Goal: Find specific page/section: Find specific page/section

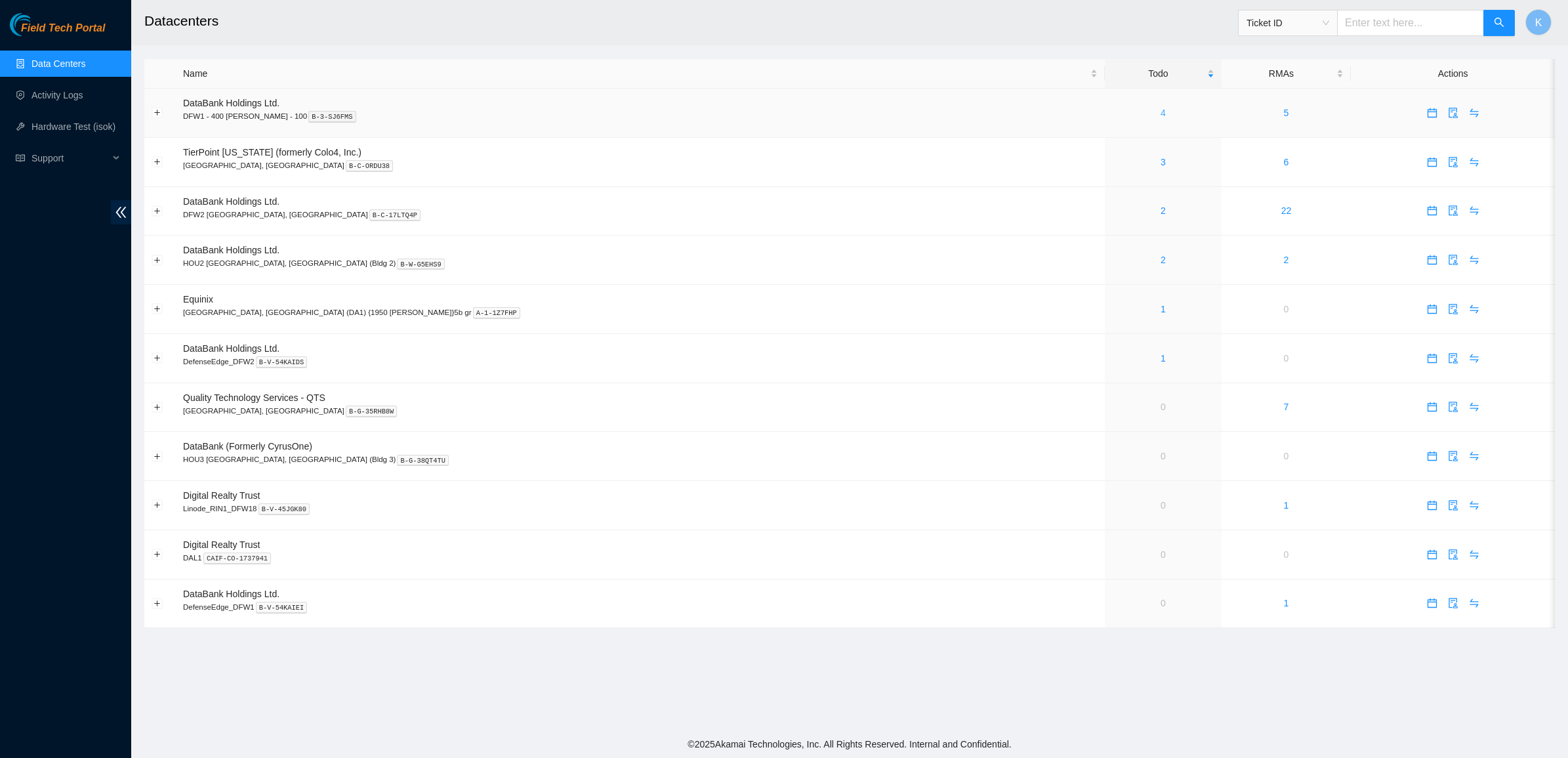
click at [1112, 113] on div "4" at bounding box center [1163, 113] width 102 height 15
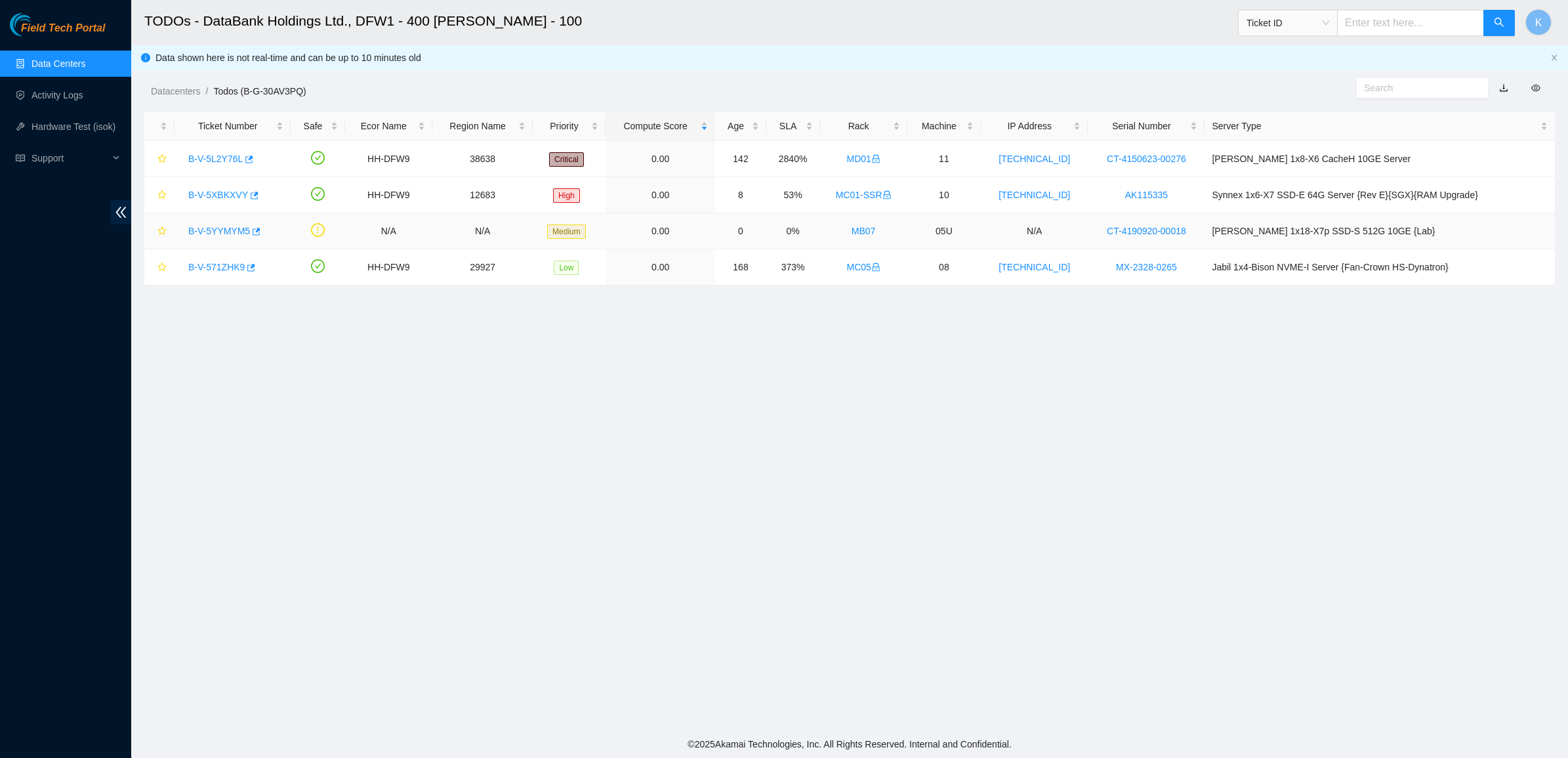
click at [220, 231] on link "B-V-5YYMYM5" at bounding box center [219, 231] width 62 height 10
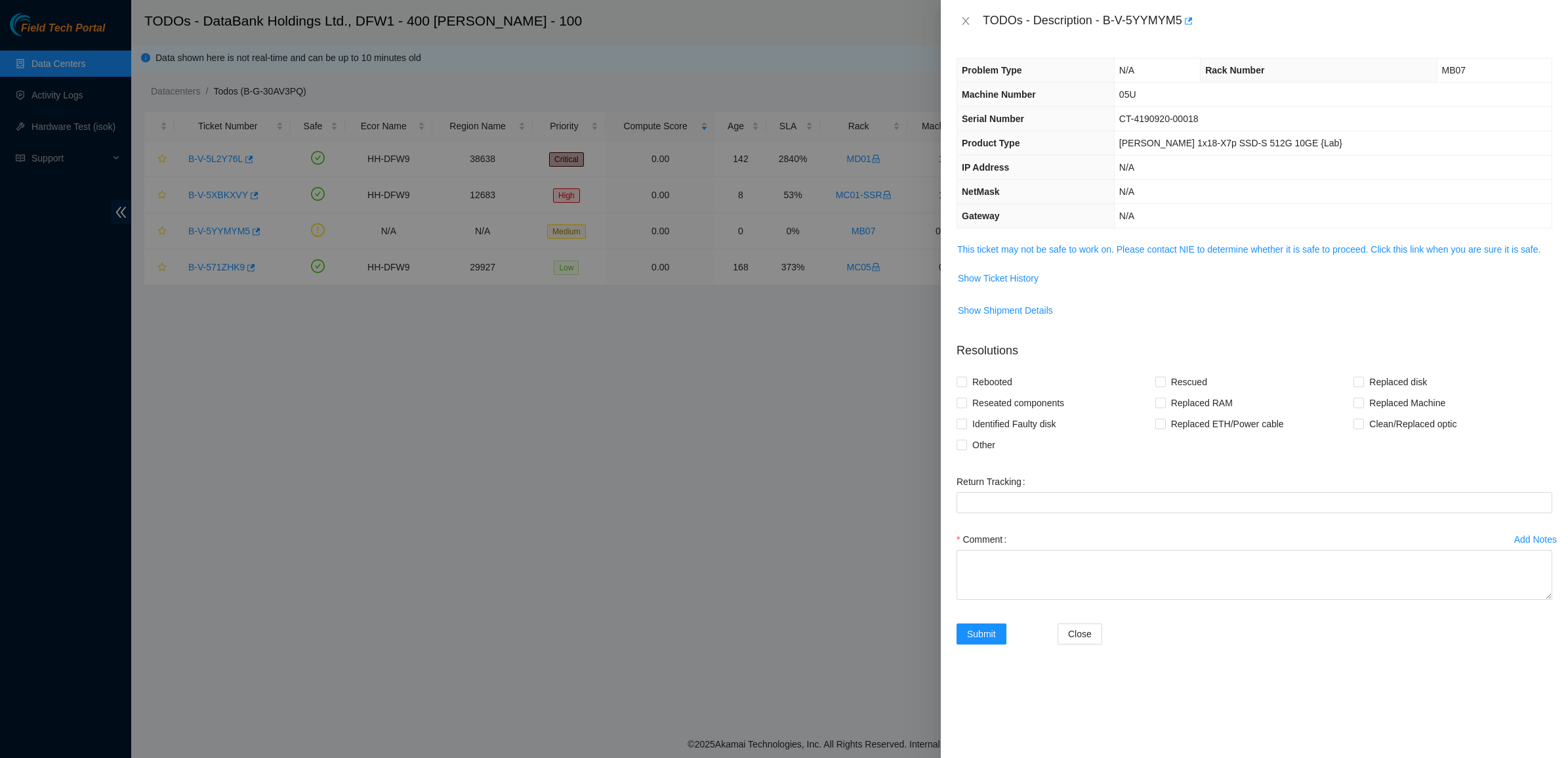
click at [1049, 259] on td "This ticket may not be safe to work on. Please contact NIE to determine whether…" at bounding box center [1255, 255] width 596 height 26
click at [1045, 254] on link "This ticket may not be safe to work on. Please contact NIE to determine whether…" at bounding box center [1248, 249] width 583 height 10
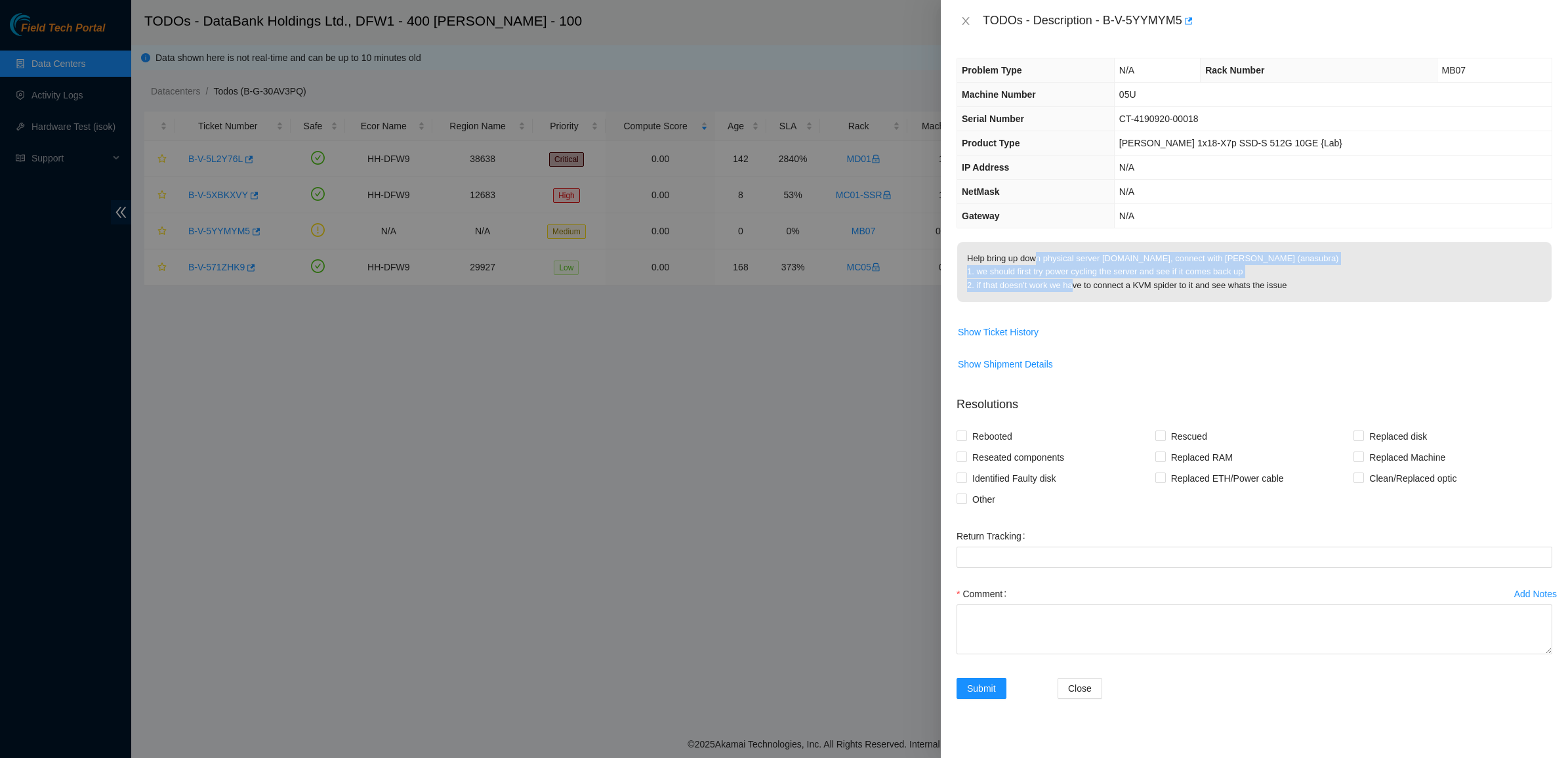
drag, startPoint x: 1039, startPoint y: 254, endPoint x: 1237, endPoint y: 271, distance: 198.7
click at [1235, 271] on p "Help bring up down physical server [DOMAIN_NAME], connect with [PERSON_NAME] (a…" at bounding box center [1254, 272] width 594 height 60
click at [1237, 271] on p "Help bring up down physical server [DOMAIN_NAME], connect with [PERSON_NAME] (a…" at bounding box center [1254, 272] width 594 height 60
click at [1237, 271] on p "Help bring up down physical server dr-netarch-vmhost01.dfw02.corp.akamai.com, c…" at bounding box center [1254, 272] width 594 height 60
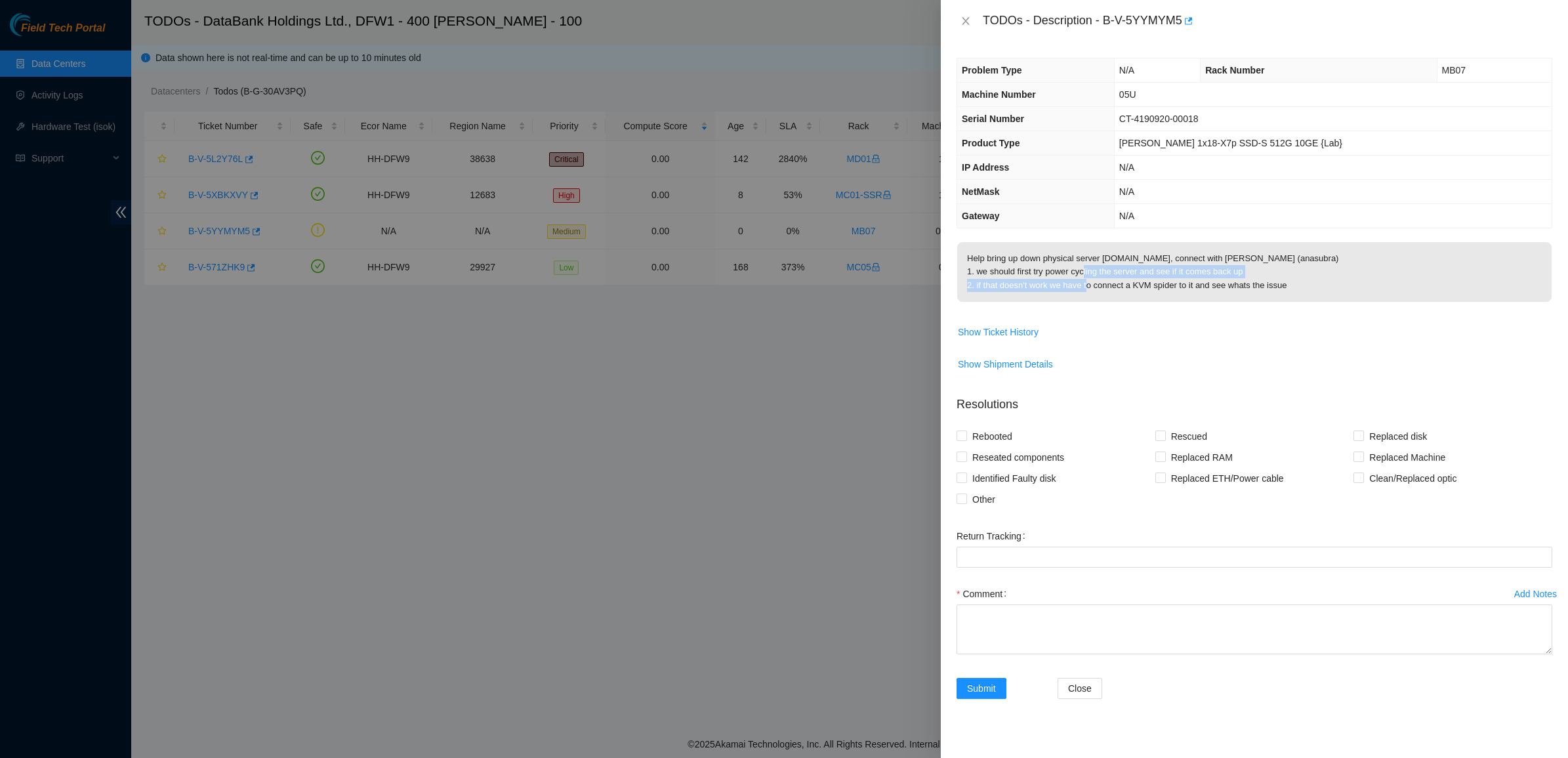
click at [1292, 271] on p "Help bring up down physical server dr-netarch-vmhost01.dfw02.corp.akamai.com, c…" at bounding box center [1254, 272] width 594 height 60
click at [971, 17] on button "Close" at bounding box center [966, 21] width 18 height 13
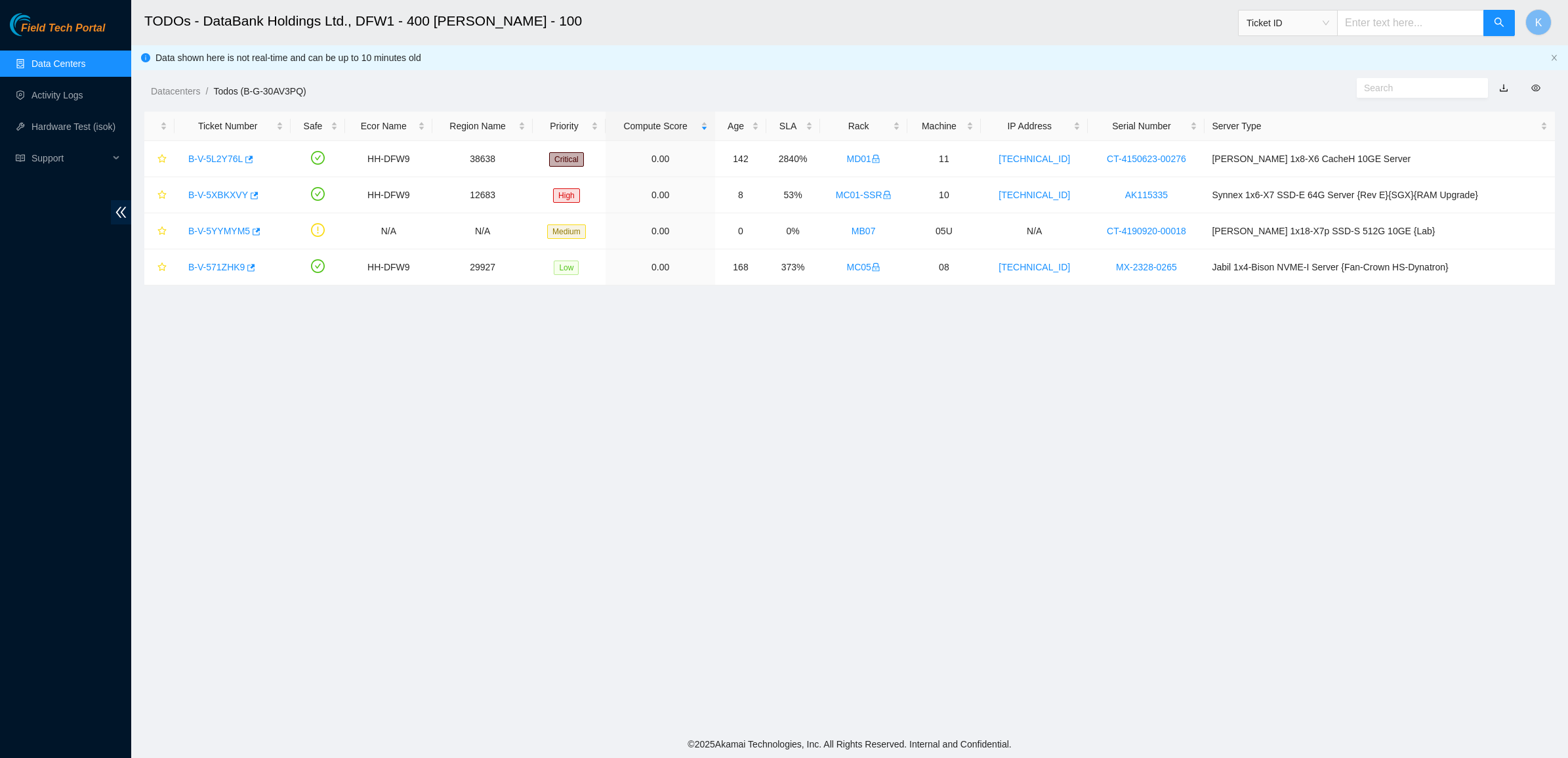
click at [71, 69] on link "Data Centers" at bounding box center [58, 63] width 54 height 10
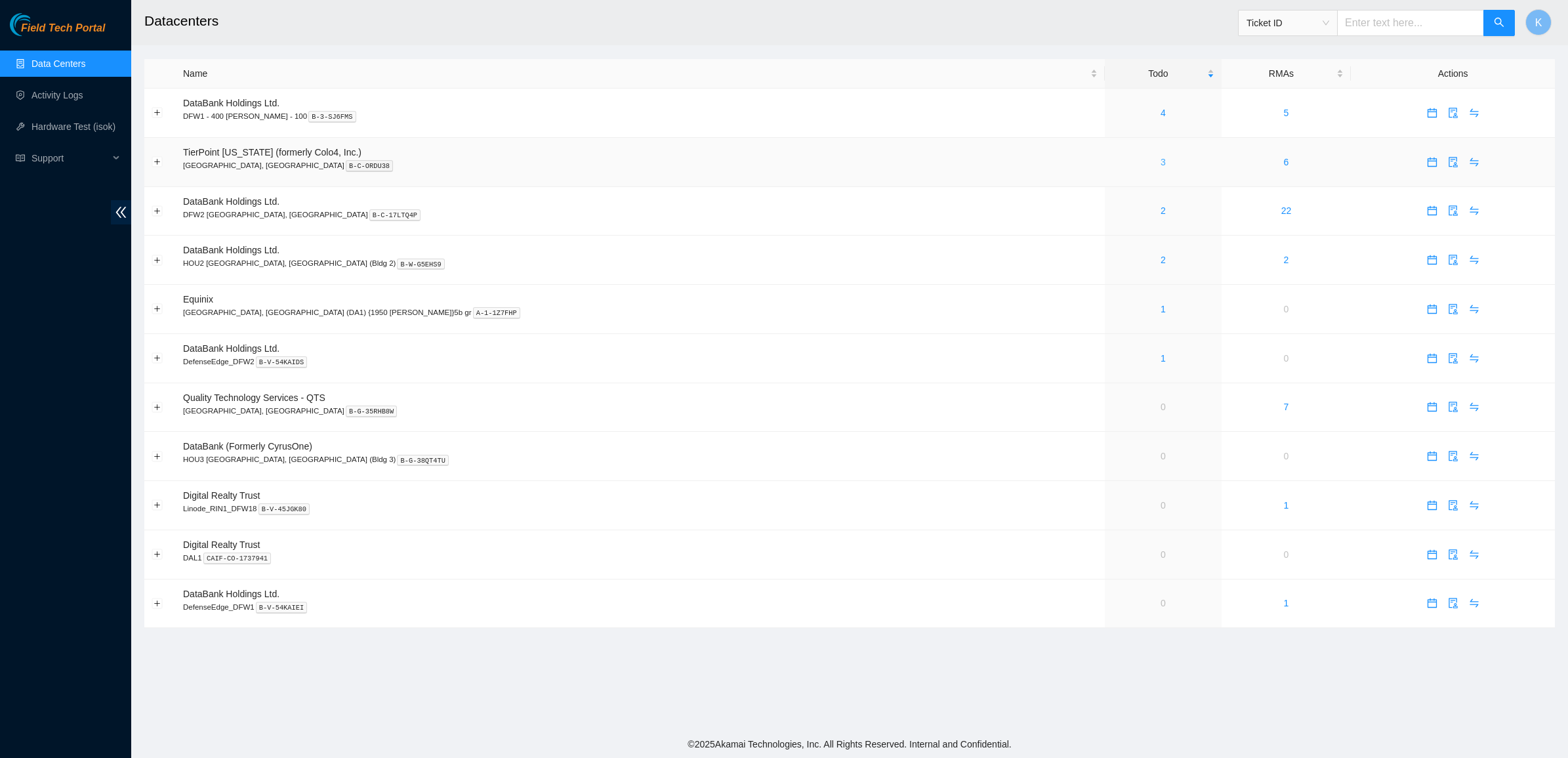
click at [1161, 162] on link "3" at bounding box center [1164, 162] width 6 height 10
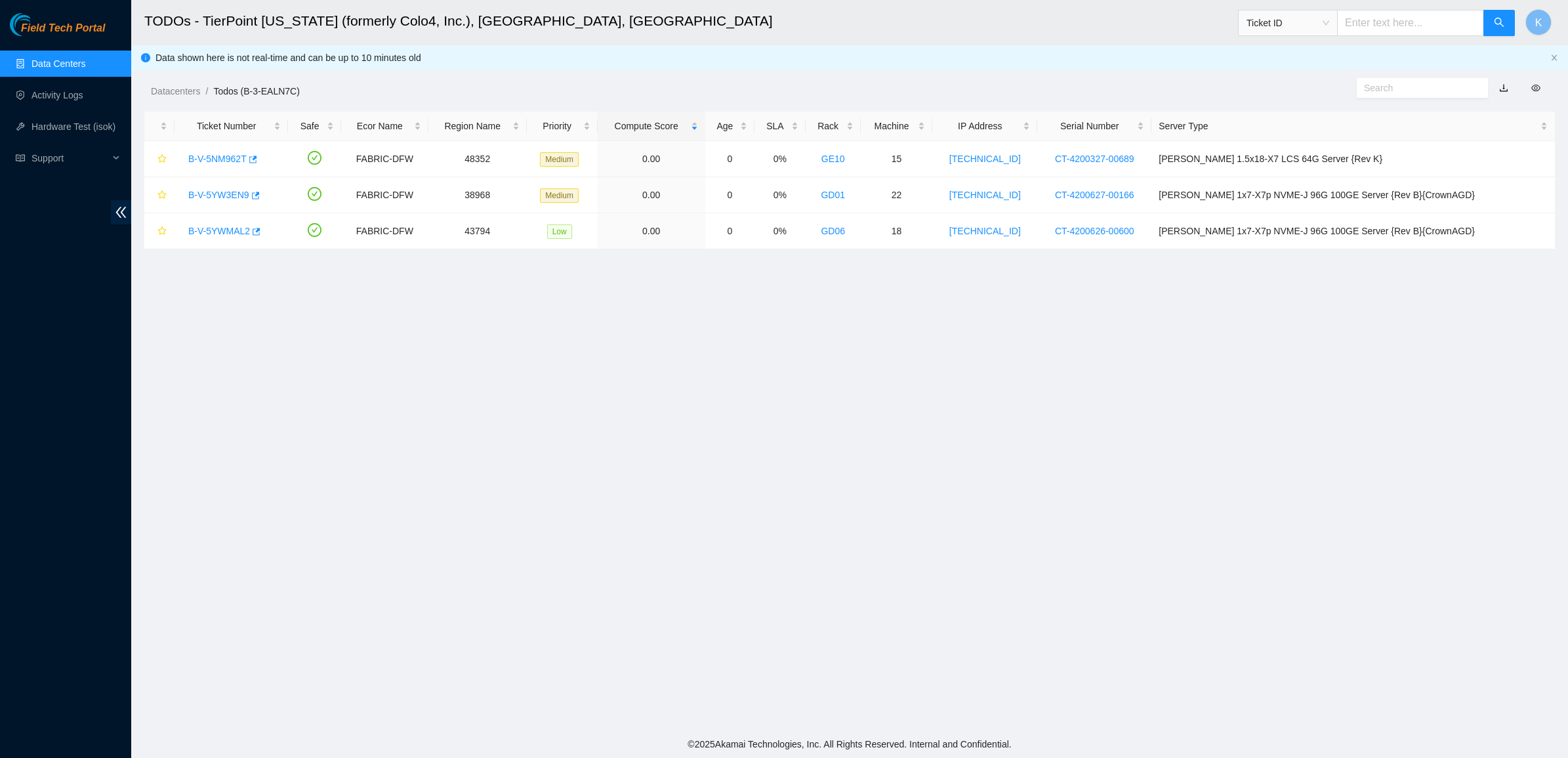
click at [76, 68] on link "Data Centers" at bounding box center [58, 63] width 54 height 10
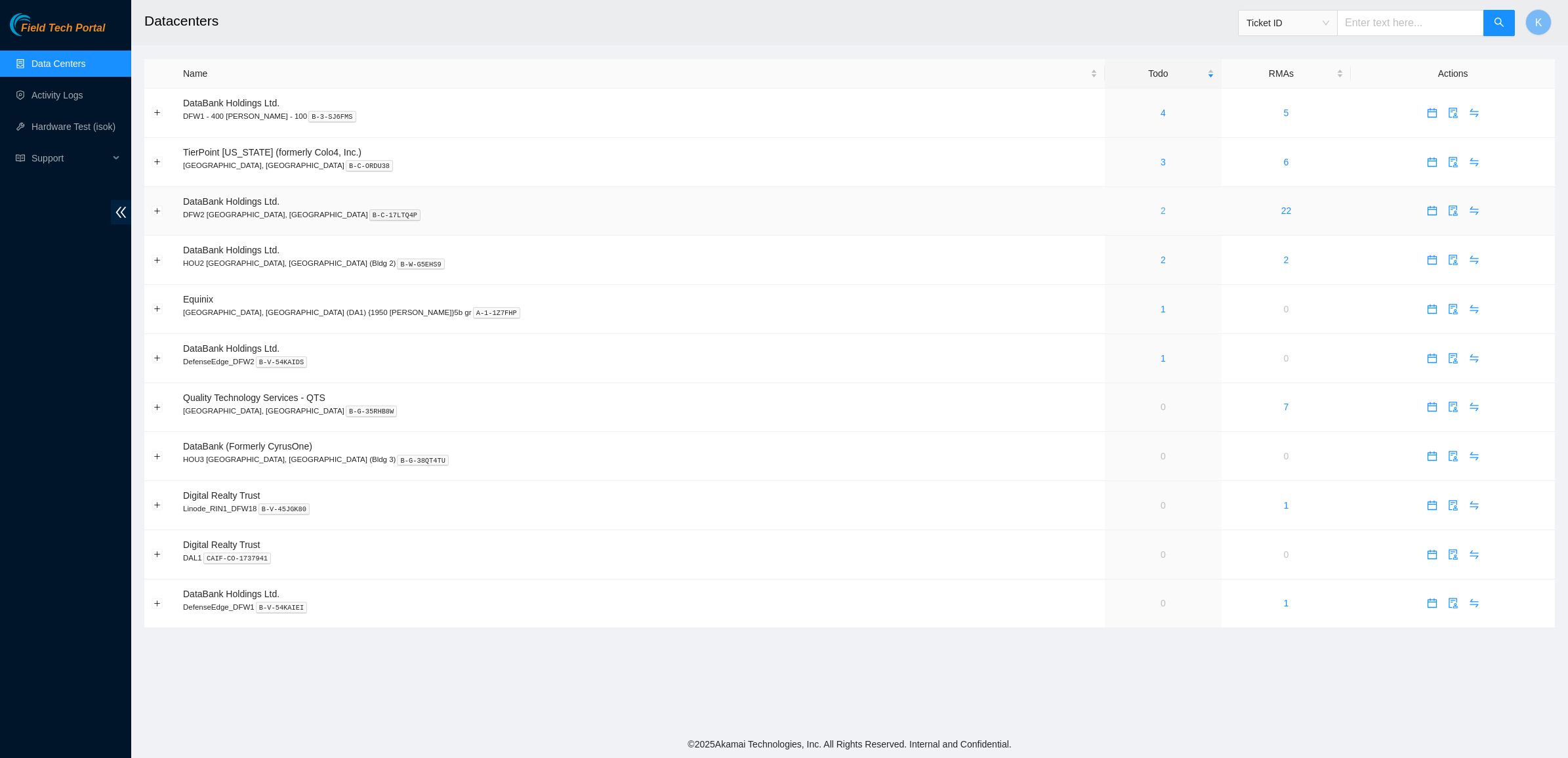
click at [1161, 210] on link "2" at bounding box center [1164, 210] width 6 height 10
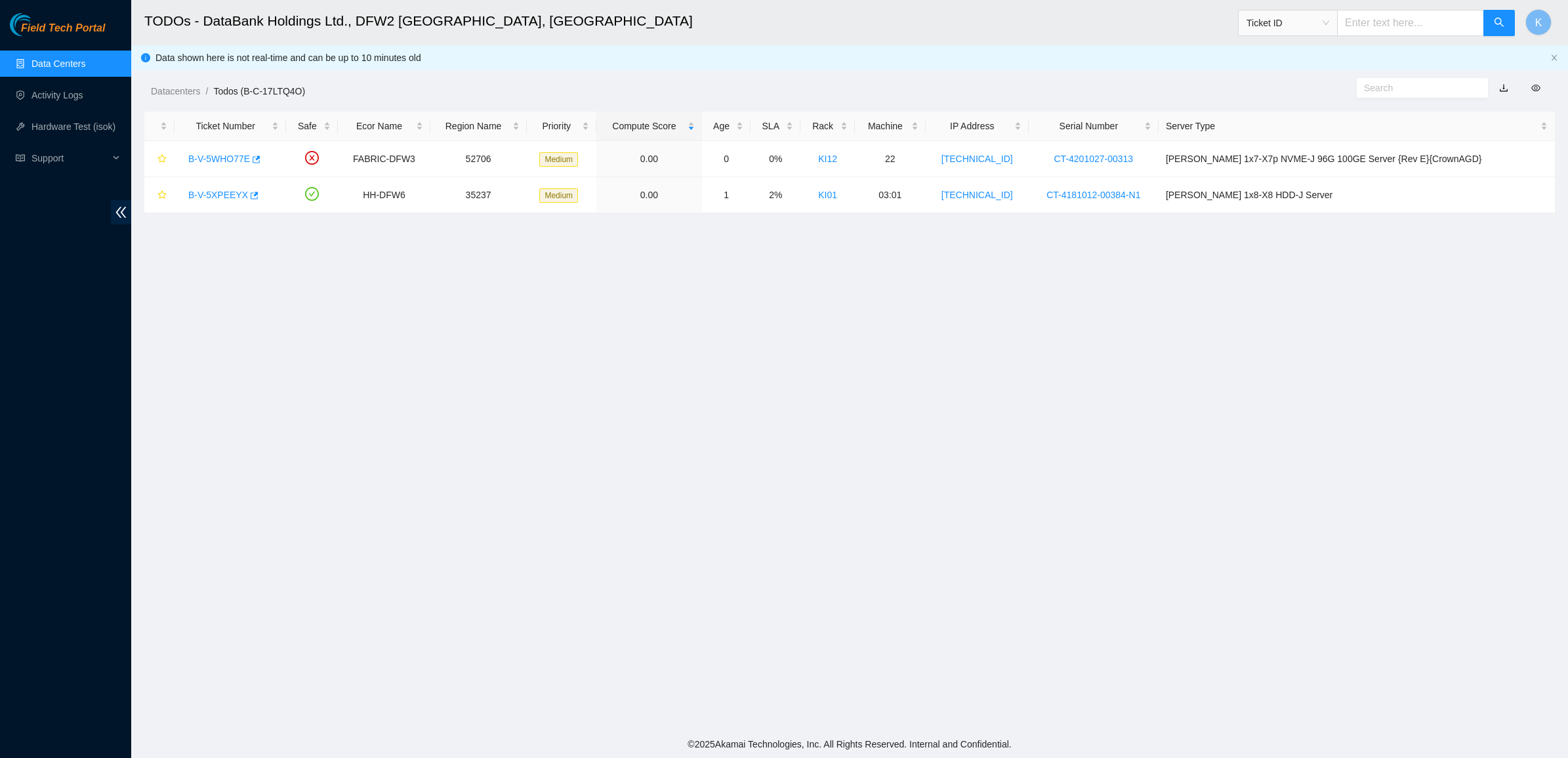
click at [69, 67] on link "Data Centers" at bounding box center [58, 63] width 54 height 10
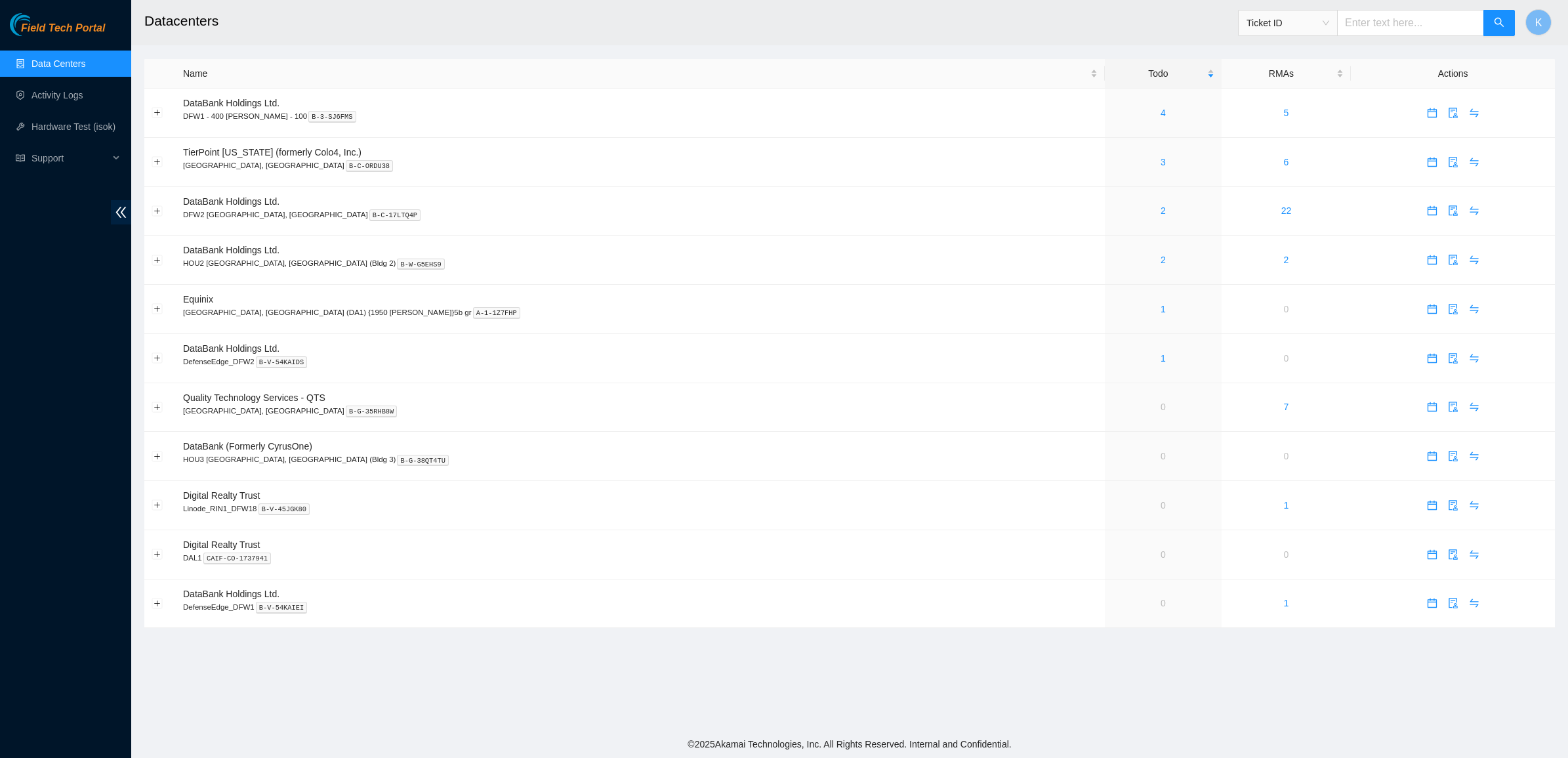
click at [86, 263] on div "Field Tech Portal Data Centers Activity Logs Hardware Test (isok) Support" at bounding box center [65, 385] width 131 height 745
